Goal: Information Seeking & Learning: Learn about a topic

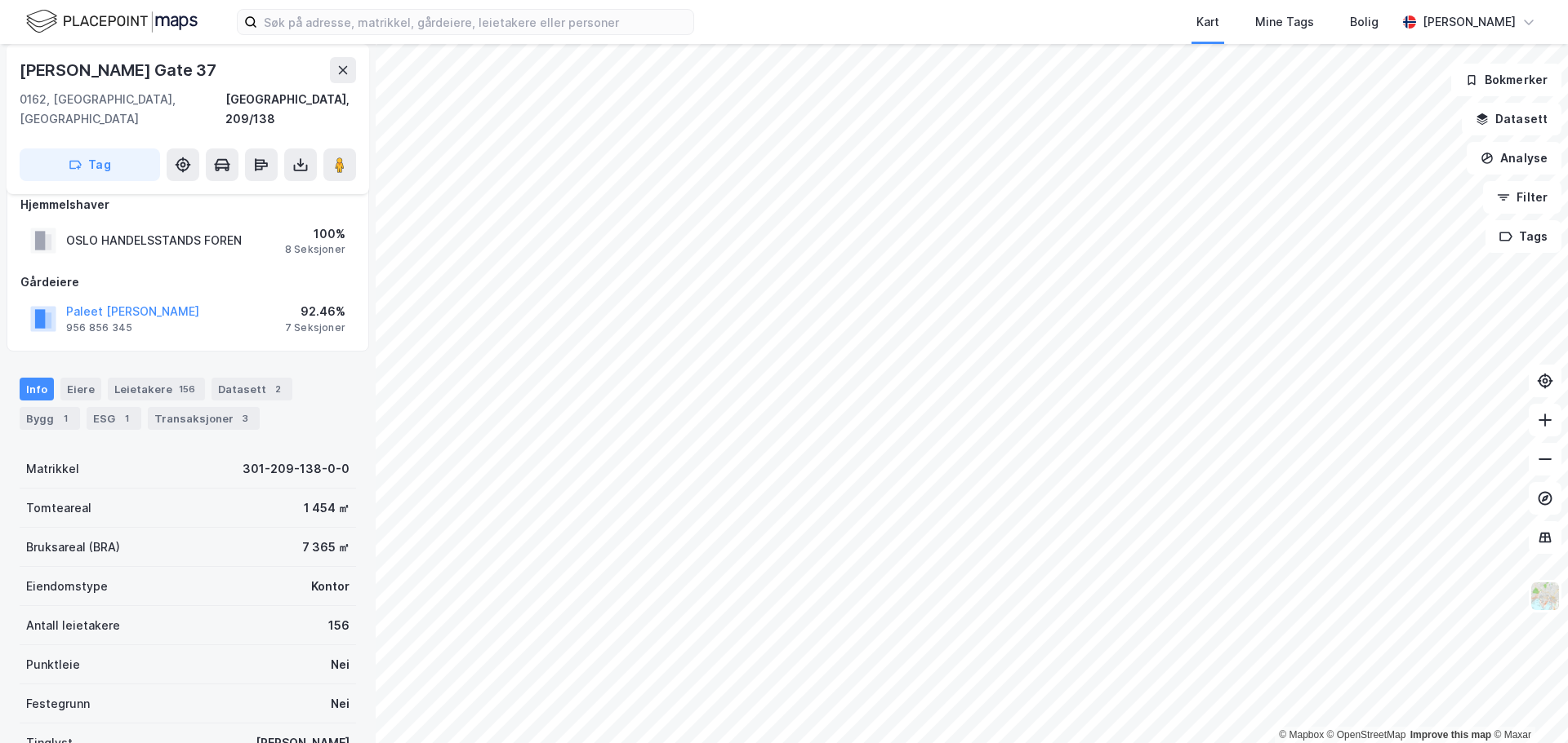
scroll to position [326, 0]
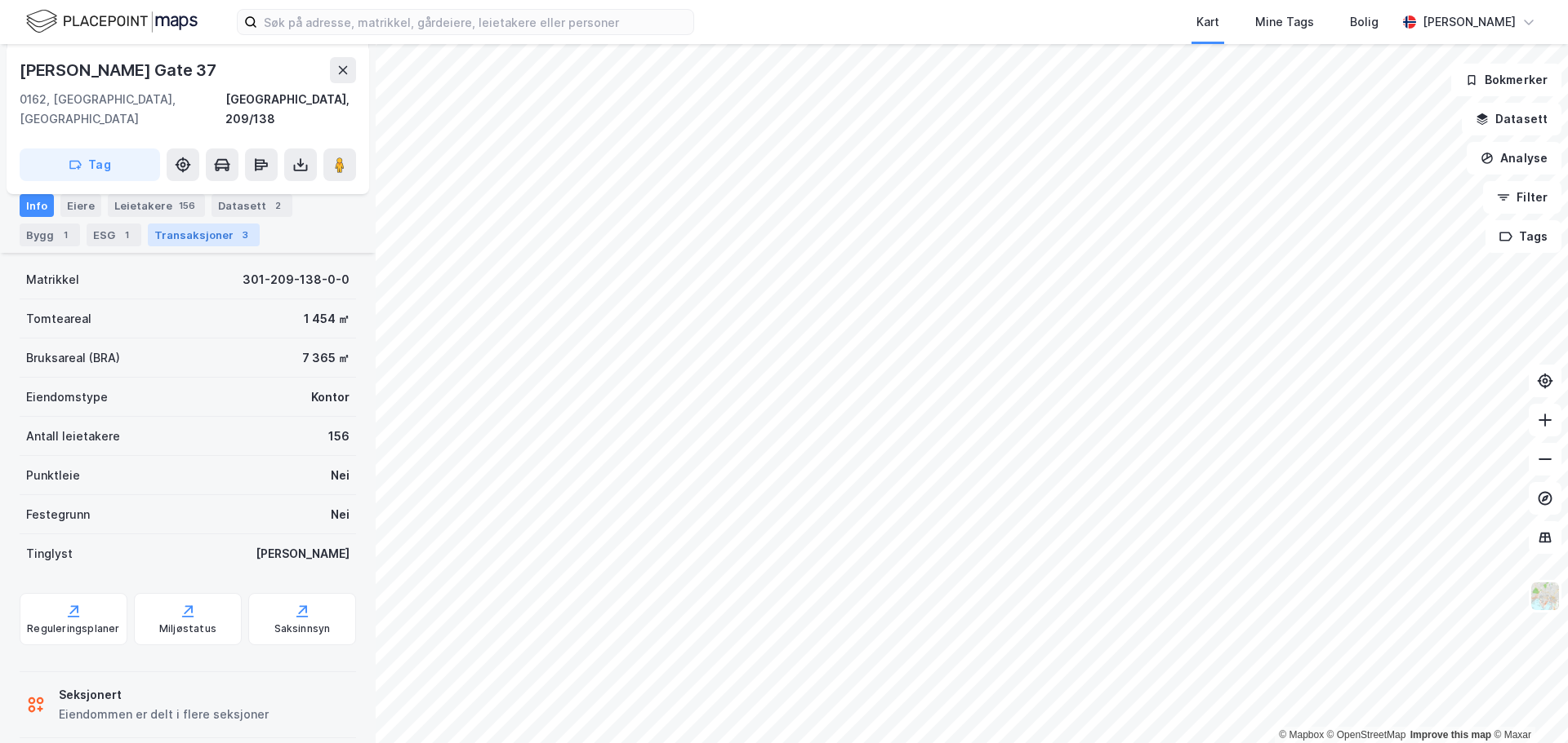
click at [170, 238] on div "Transaksjoner 3" at bounding box center [203, 234] width 112 height 23
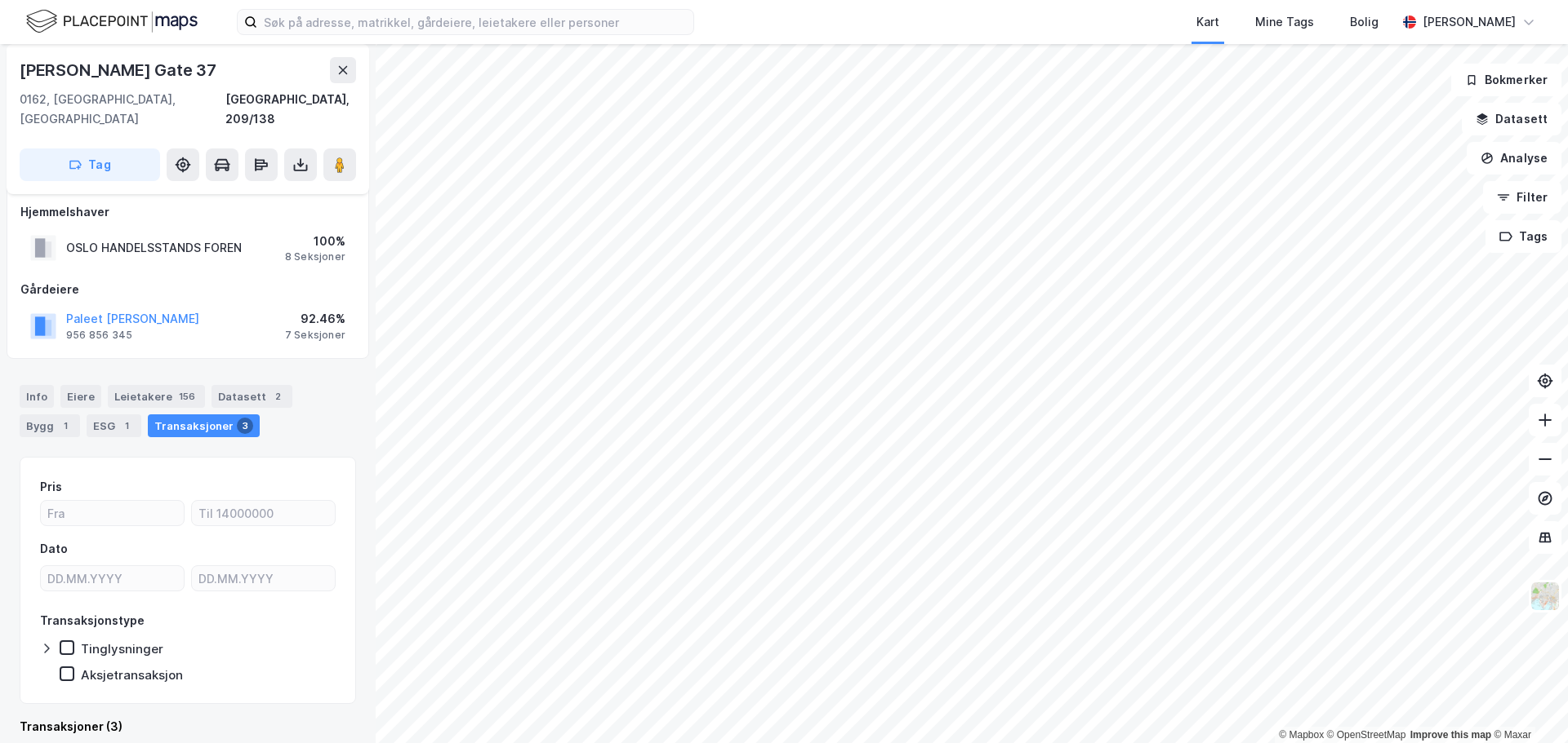
scroll to position [326, 0]
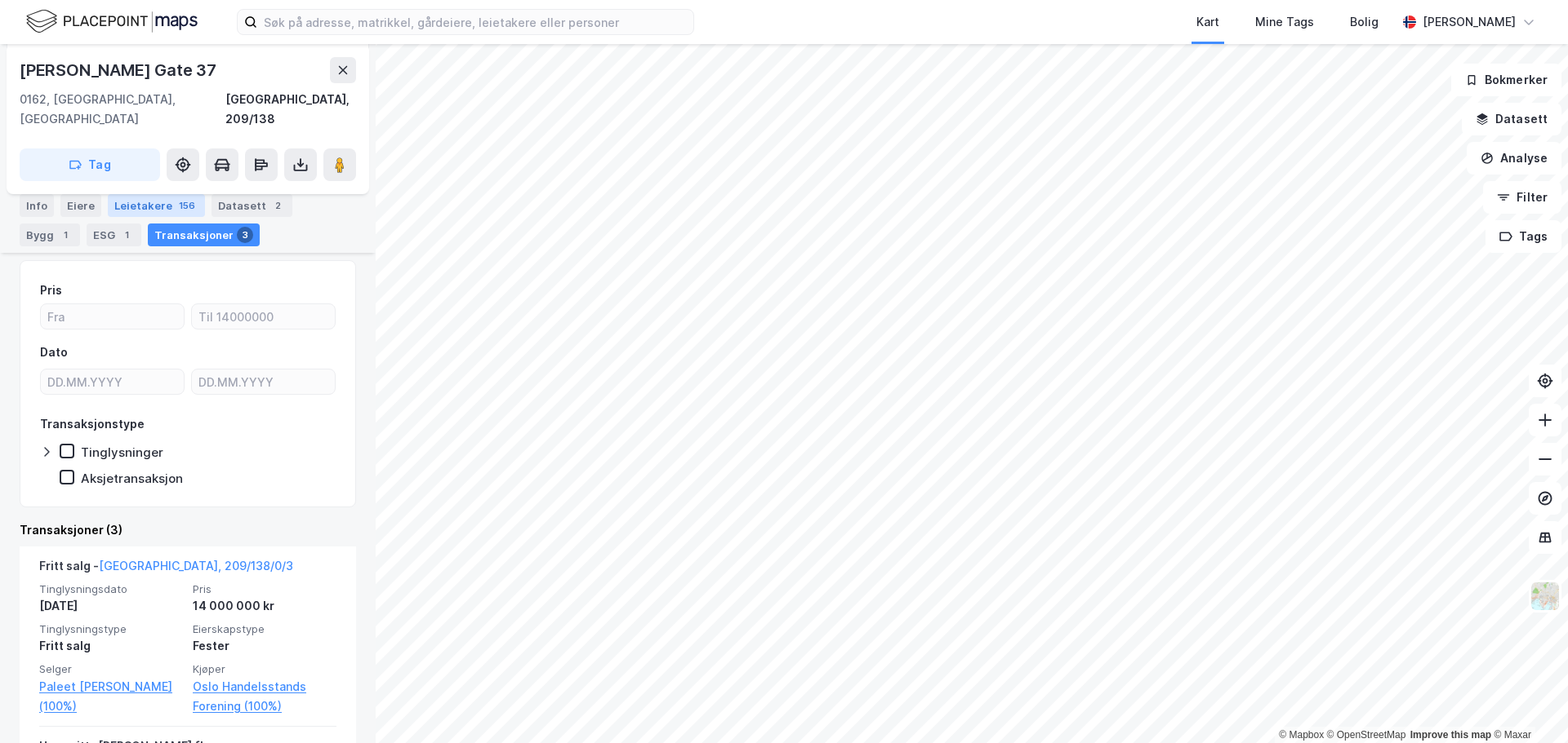
click at [137, 211] on div "Leietakere 156" at bounding box center [156, 206] width 97 height 23
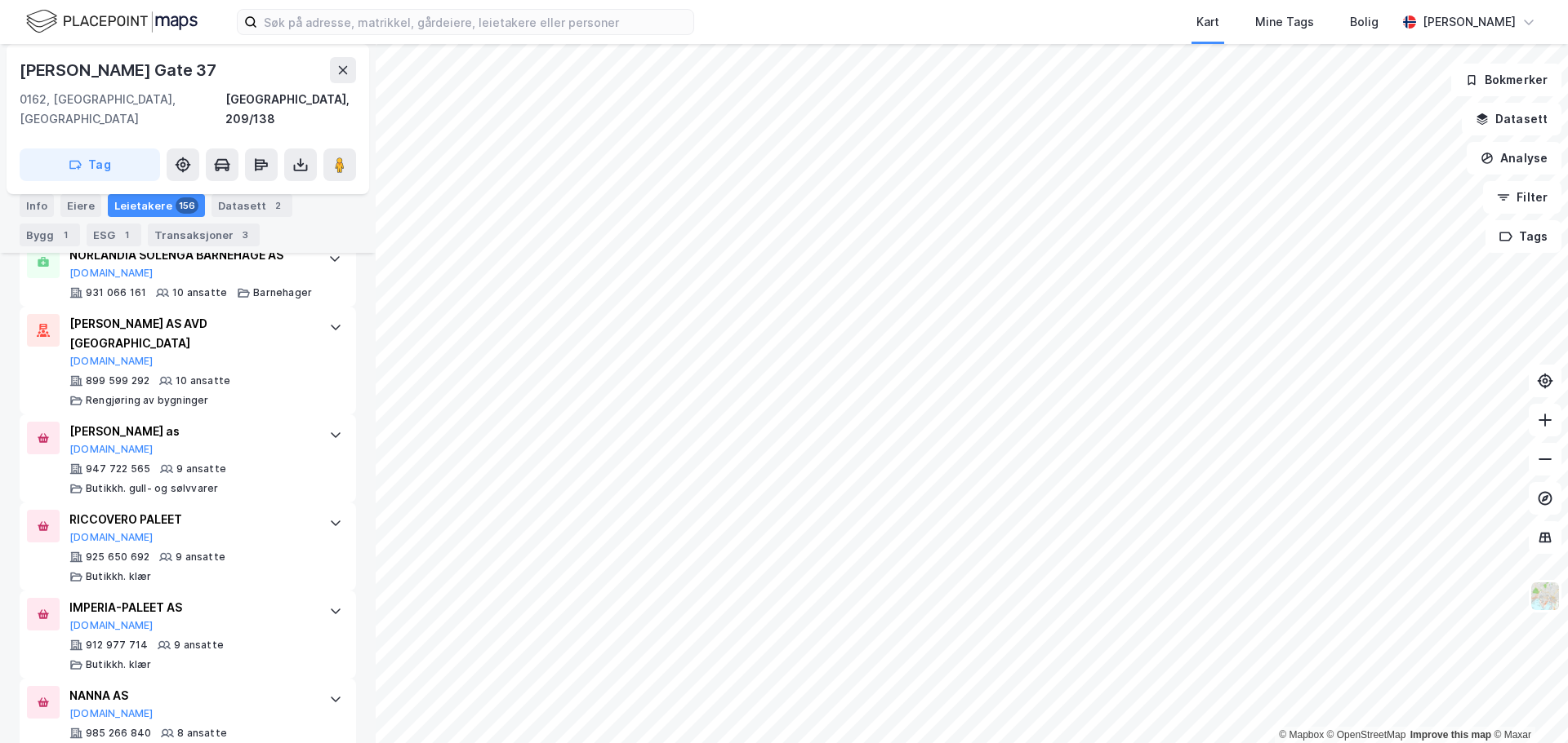
scroll to position [12309, 0]
